Goal: Use online tool/utility: Utilize a website feature to perform a specific function

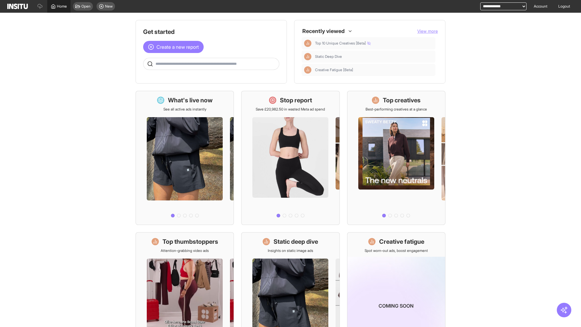
click at [59, 6] on span "Home" at bounding box center [62, 6] width 10 height 5
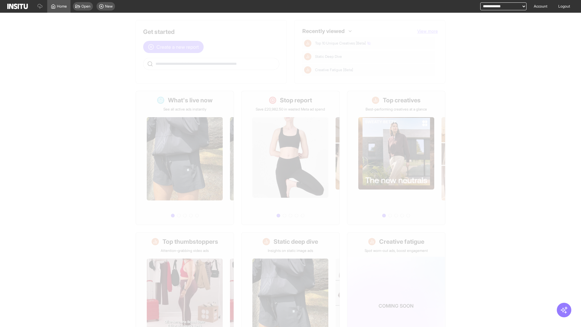
click at [175, 47] on span "Create a new report" at bounding box center [177, 46] width 42 height 7
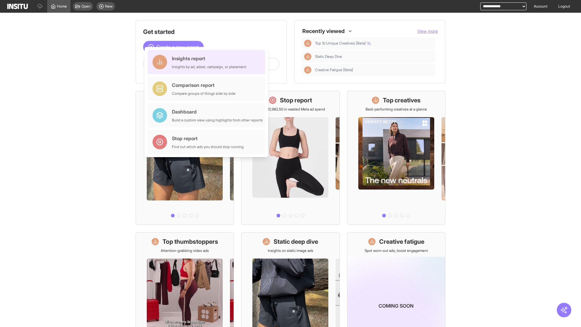
click at [208, 62] on div "Insights report Insights by ad, adset, campaign, or placement" at bounding box center [209, 62] width 74 height 15
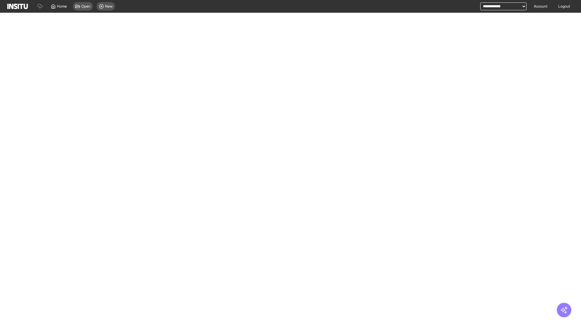
select select "**"
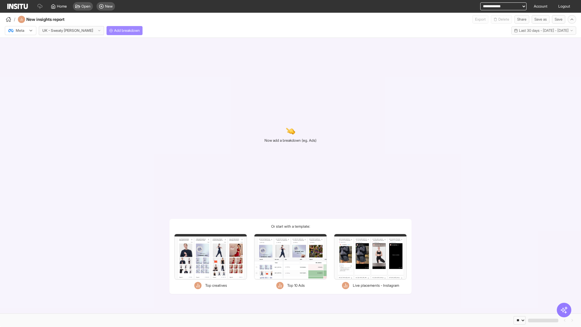
click at [114, 31] on span "Add breakdown" at bounding box center [127, 30] width 26 height 5
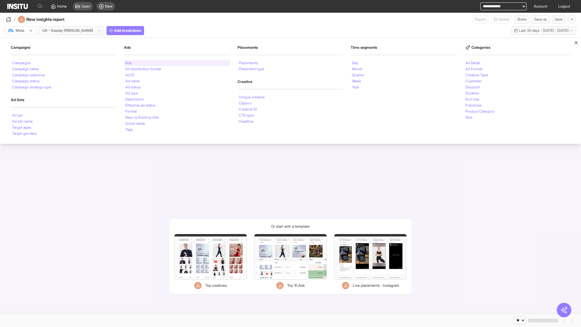
click at [128, 63] on li "Ads" at bounding box center [128, 63] width 6 height 4
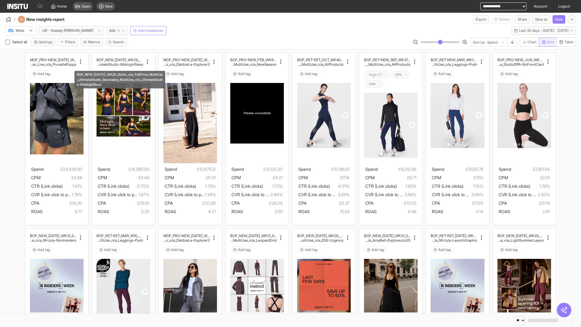
click at [547, 42] on span "Grid" at bounding box center [550, 42] width 7 height 5
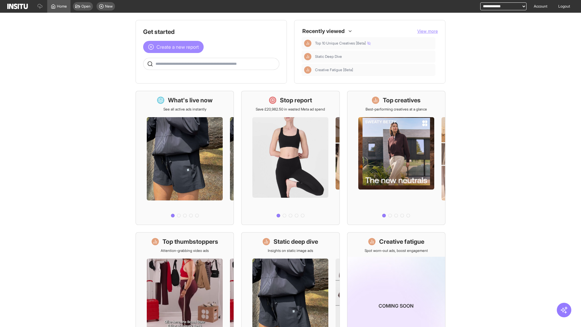
click at [175, 43] on span "Create a new report" at bounding box center [177, 46] width 42 height 7
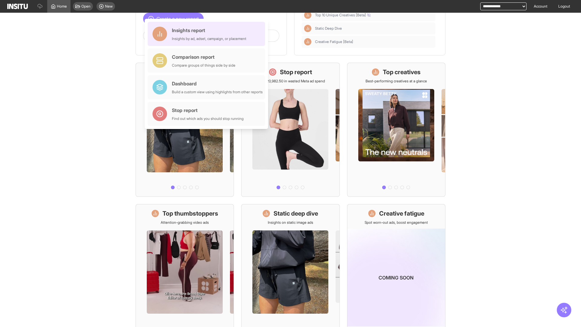
click at [208, 34] on div "Insights report Insights by ad, adset, campaign, or placement" at bounding box center [209, 34] width 74 height 15
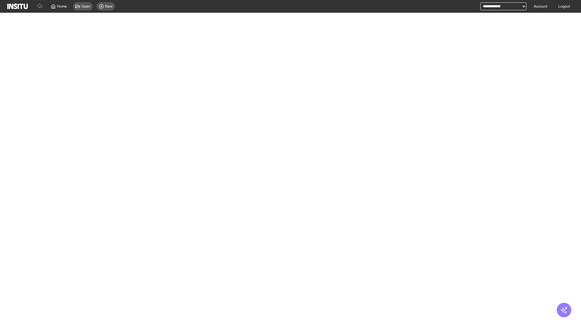
select select "**"
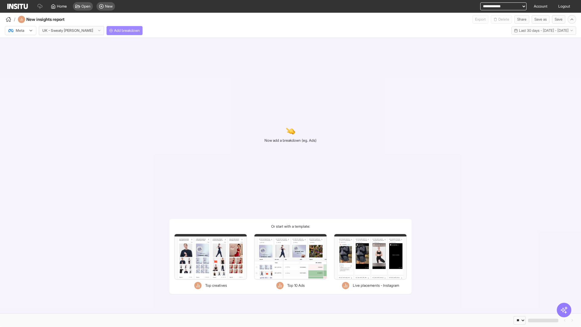
click at [114, 31] on span "Add breakdown" at bounding box center [127, 30] width 26 height 5
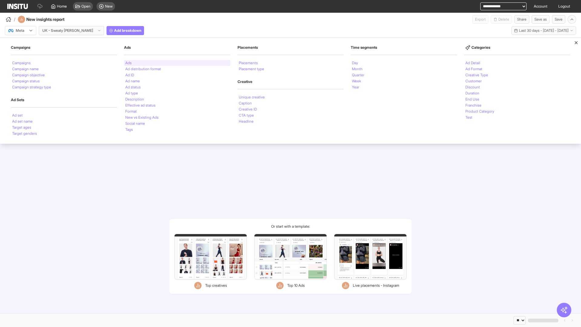
click at [128, 63] on li "Ads" at bounding box center [128, 63] width 6 height 4
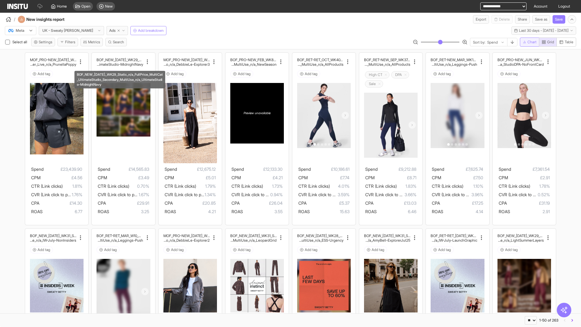
click at [528, 42] on span "Chart" at bounding box center [531, 42] width 9 height 5
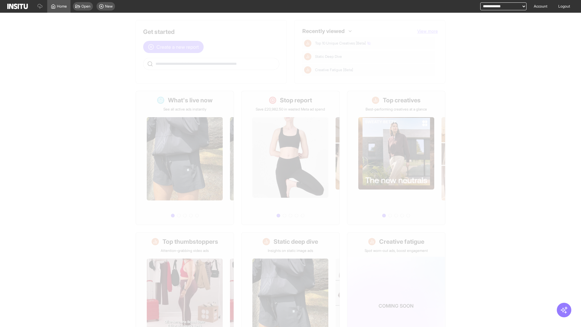
click at [175, 43] on span "Create a new report" at bounding box center [177, 46] width 42 height 7
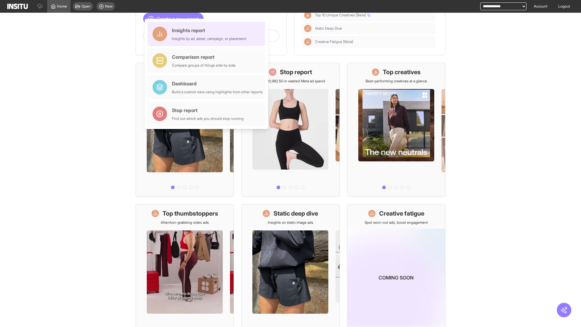
click at [208, 34] on div "Insights report Insights by ad, adset, campaign, or placement" at bounding box center [209, 34] width 74 height 15
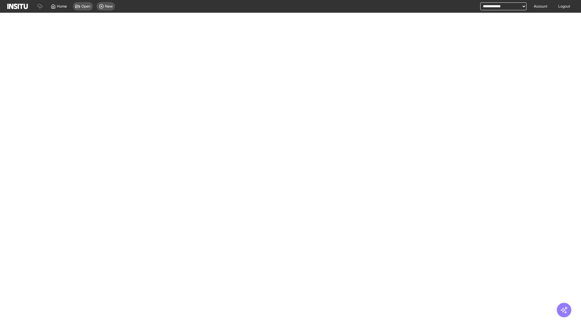
select select "**"
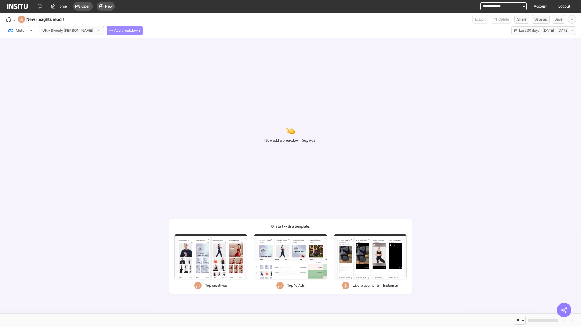
click at [114, 31] on span "Add breakdown" at bounding box center [127, 30] width 26 height 5
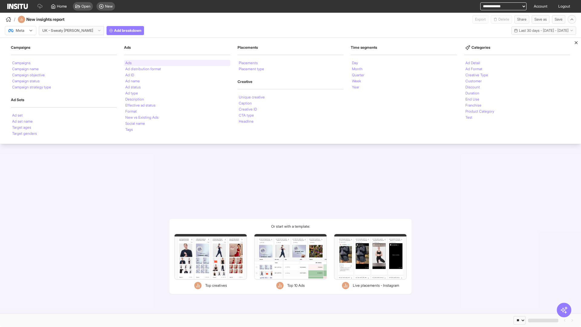
click at [128, 63] on li "Ads" at bounding box center [128, 63] width 6 height 4
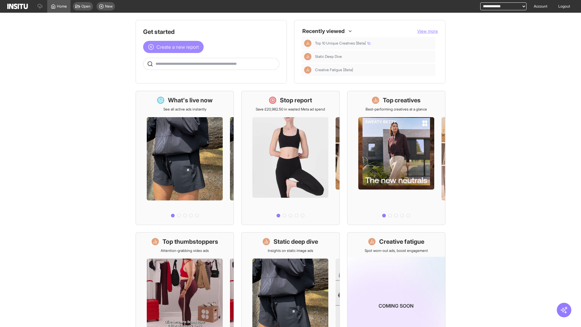
click at [175, 47] on span "Create a new report" at bounding box center [177, 46] width 42 height 7
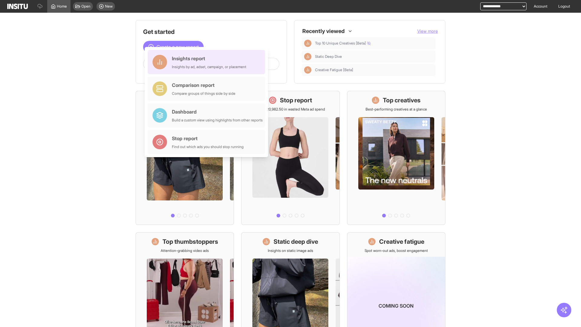
click at [208, 62] on div "Insights report Insights by ad, adset, campaign, or placement" at bounding box center [209, 62] width 74 height 15
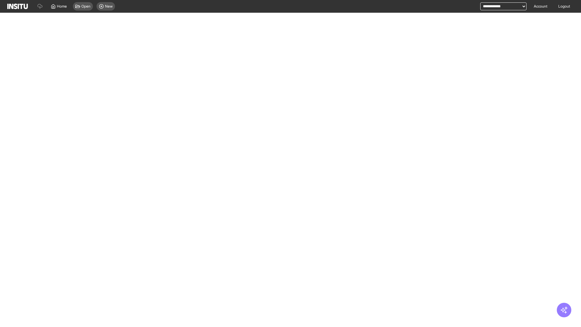
select select "**"
